Goal: Information Seeking & Learning: Check status

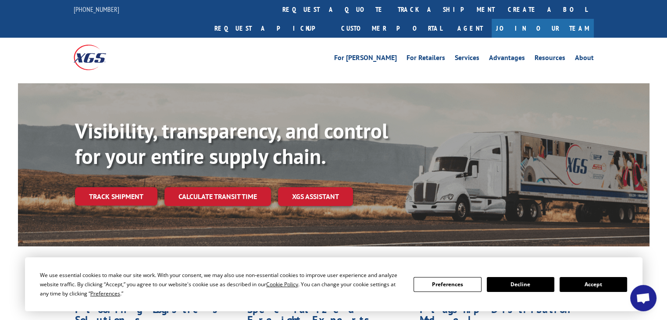
click at [591, 288] on button "Accept" at bounding box center [594, 284] width 68 height 15
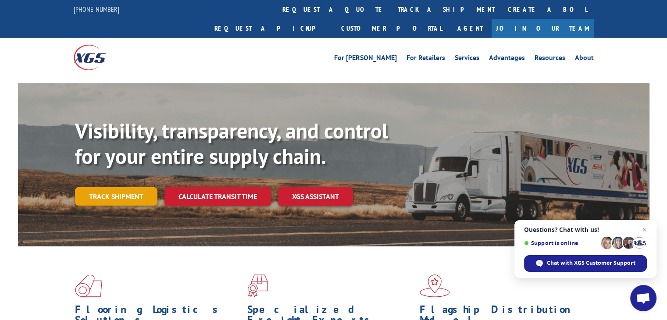
click at [101, 187] on link "Track shipment" at bounding box center [116, 196] width 82 height 18
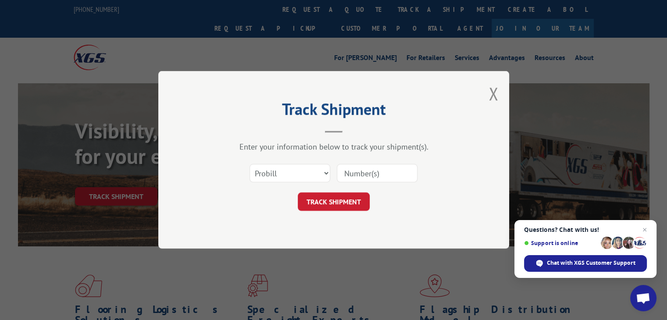
click at [375, 173] on input at bounding box center [377, 174] width 81 height 18
paste input "17691600"
type input "17691600"
click at [342, 196] on button "TRACK SHIPMENT" at bounding box center [334, 202] width 72 height 18
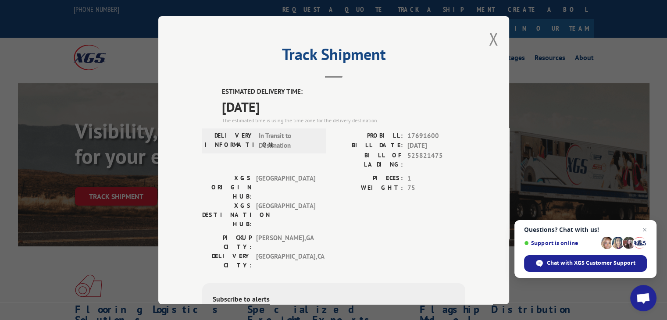
drag, startPoint x: 217, startPoint y: 104, endPoint x: 312, endPoint y: 90, distance: 95.4
click at [312, 90] on div "ESTIMATED DELIVERY TIME: [DATE] The estimated time is using the time zone for t…" at bounding box center [333, 244] width 263 height 315
click at [343, 108] on span "[DATE]" at bounding box center [344, 107] width 244 height 20
drag, startPoint x: 395, startPoint y: 165, endPoint x: 419, endPoint y: 168, distance: 24.3
click at [419, 173] on div "PIECES: 1" at bounding box center [400, 178] width 132 height 10
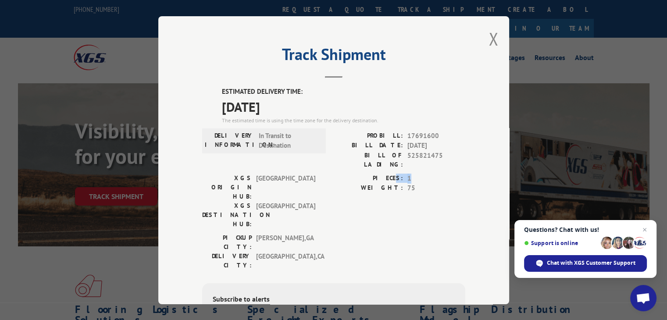
click at [419, 173] on span "1" at bounding box center [437, 178] width 58 height 10
drag, startPoint x: 403, startPoint y: 183, endPoint x: 427, endPoint y: 177, distance: 24.8
click at [427, 183] on div "WEIGHT: 75" at bounding box center [400, 188] width 132 height 10
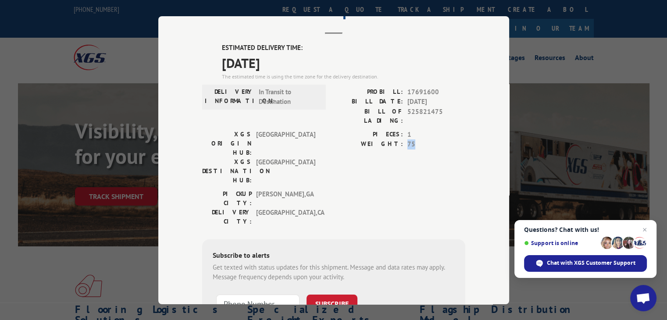
scroll to position [106, 0]
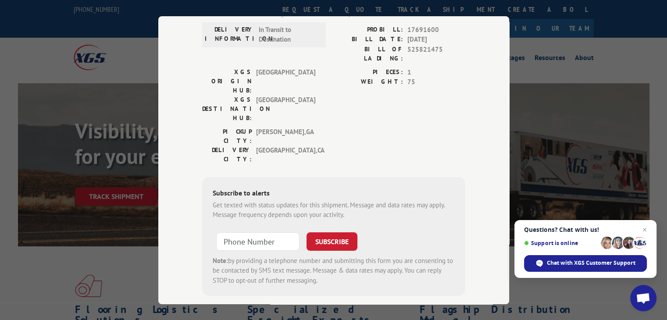
click at [97, 54] on div "Track Shipment ESTIMATED DELIVERY TIME: [DATE] The estimated time is using the …" at bounding box center [333, 160] width 667 height 320
